Goal: Navigation & Orientation: Find specific page/section

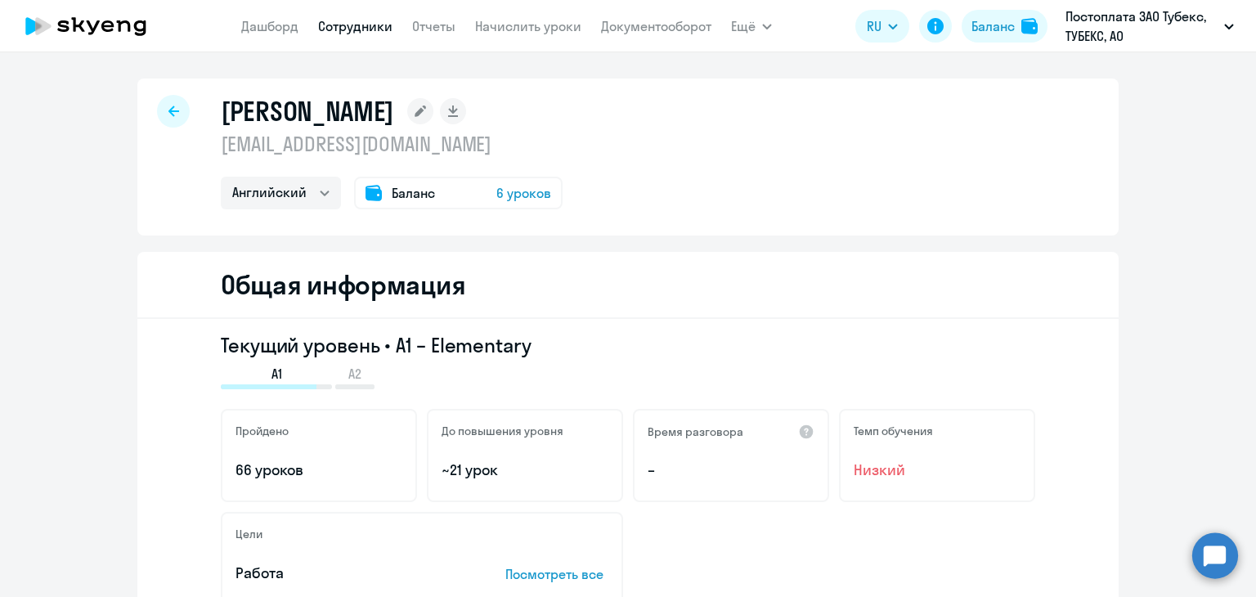
select select "english"
click at [256, 21] on link "Дашборд" at bounding box center [269, 26] width 57 height 16
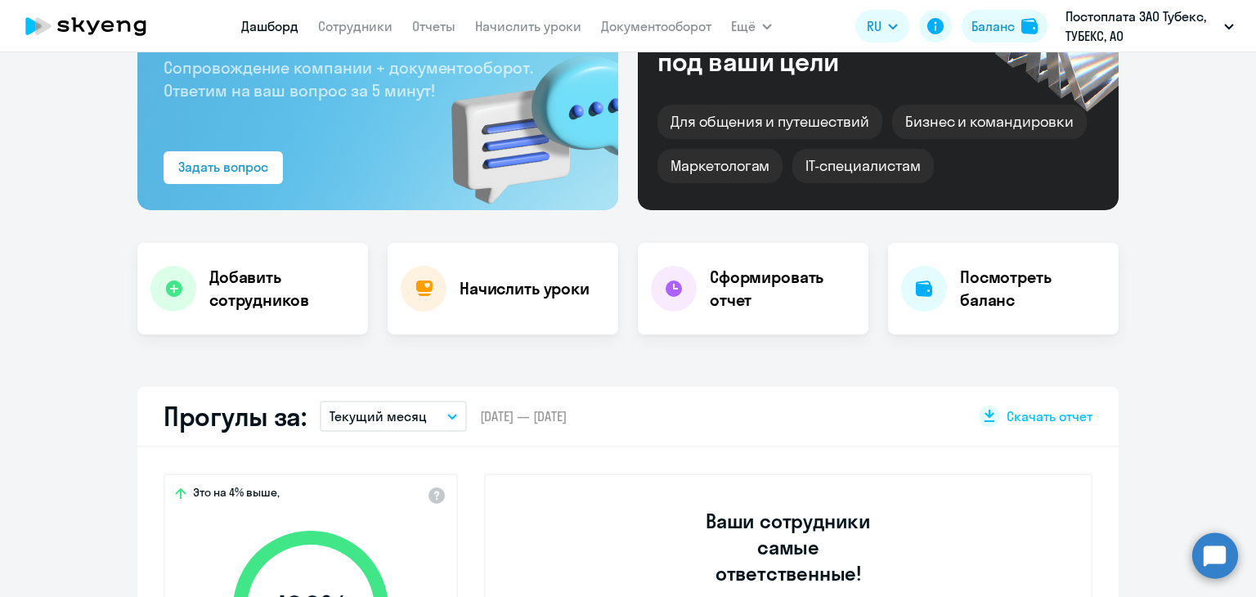
scroll to position [164, 0]
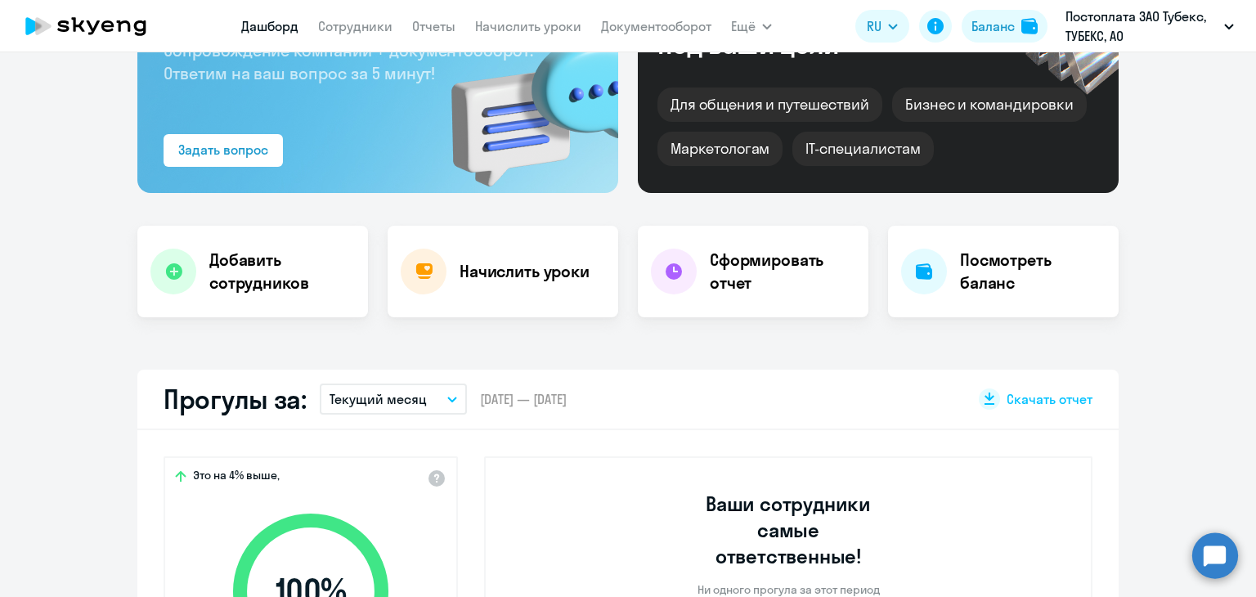
select select "30"
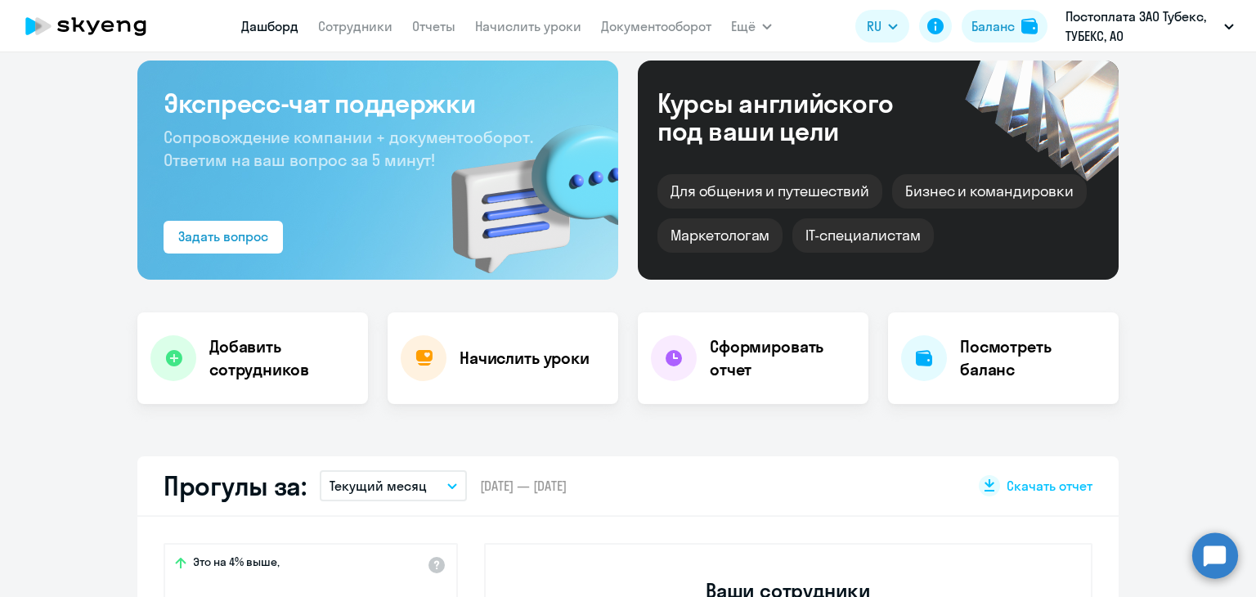
scroll to position [0, 0]
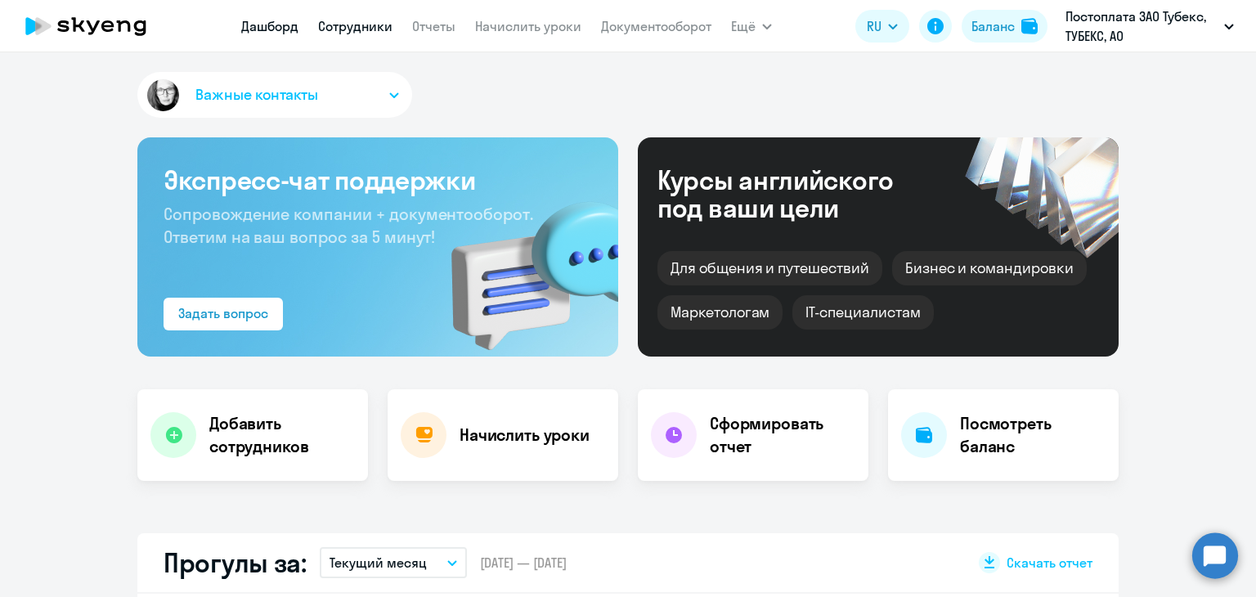
click at [334, 20] on link "Сотрудники" at bounding box center [355, 26] width 74 height 16
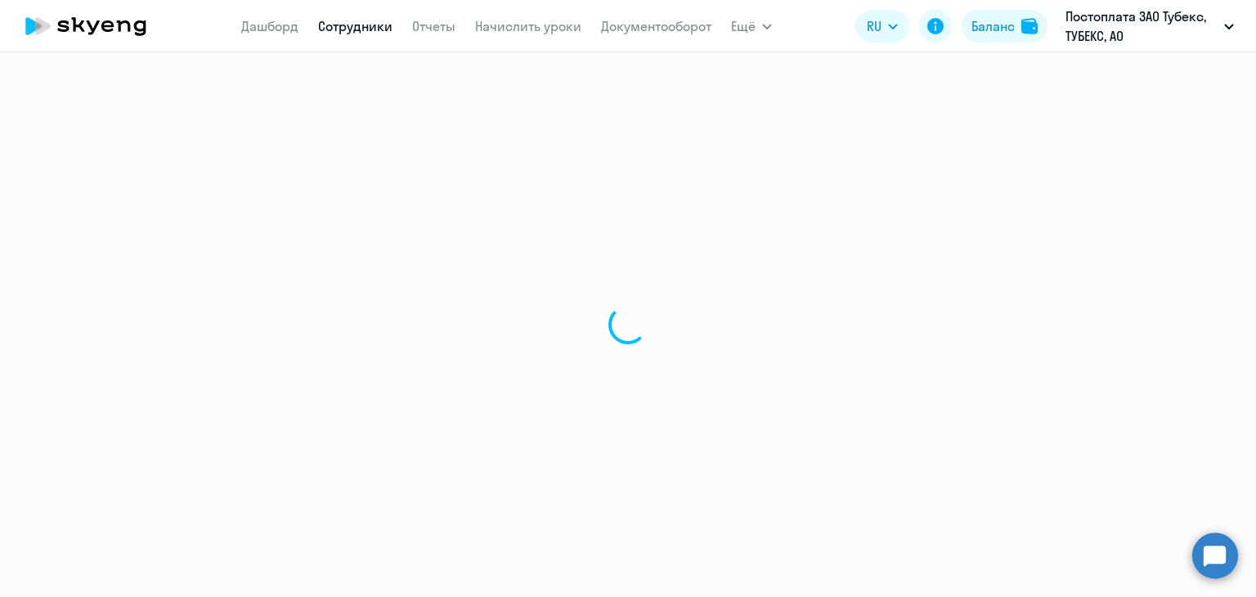
select select "30"
